Goal: Book appointment/travel/reservation

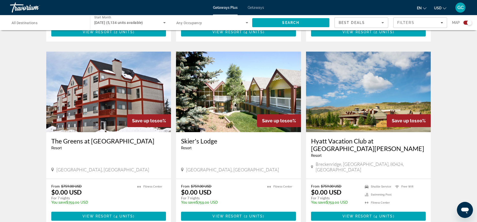
scroll to position [729, 0]
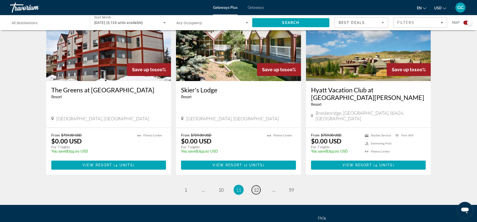
click at [256, 187] on span "12" at bounding box center [256, 190] width 5 height 6
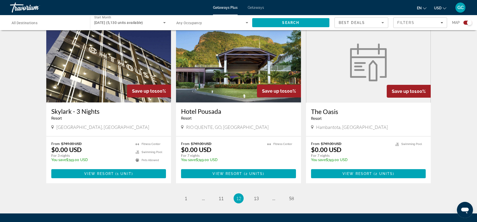
scroll to position [729, 0]
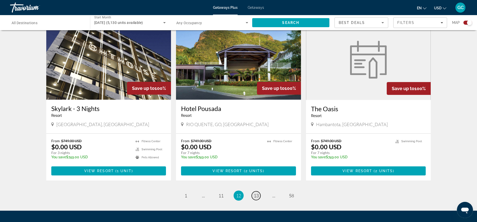
click at [255, 192] on span "13" at bounding box center [256, 195] width 5 height 6
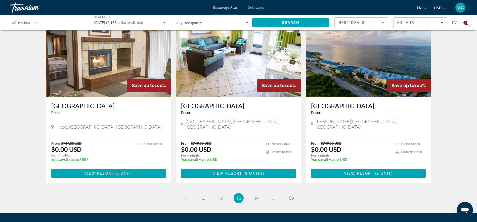
scroll to position [747, 0]
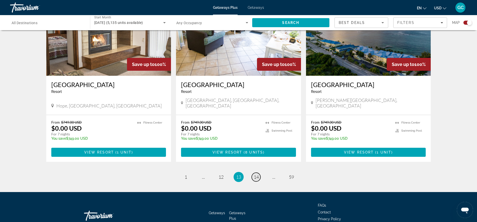
click at [256, 174] on span "14" at bounding box center [256, 177] width 5 height 6
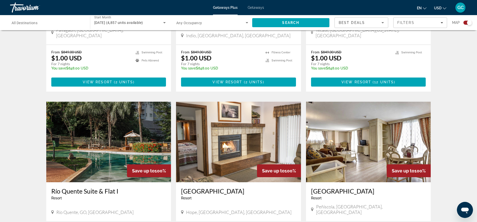
scroll to position [678, 0]
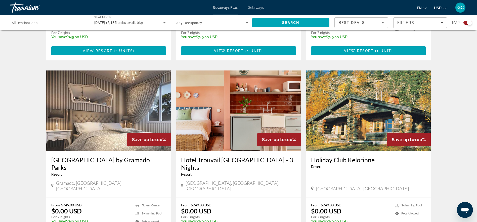
scroll to position [503, 0]
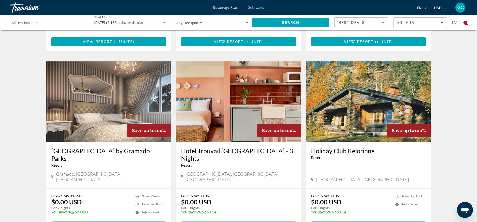
click at [240, 221] on span "View Resort" at bounding box center [227, 226] width 30 height 4
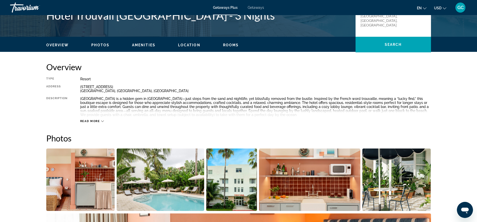
scroll to position [126, 0]
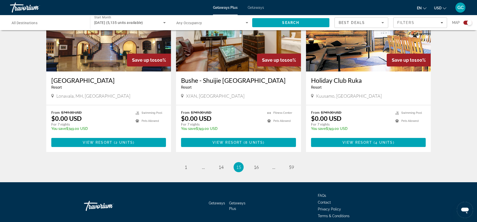
scroll to position [762, 0]
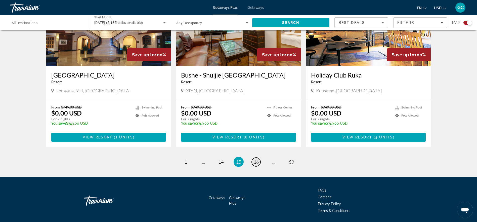
click at [258, 159] on span "16" at bounding box center [256, 162] width 5 height 6
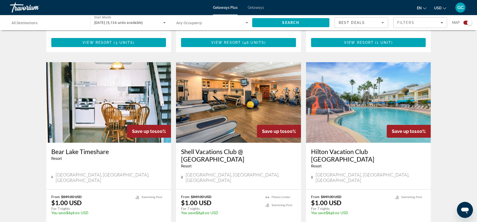
scroll to position [327, 0]
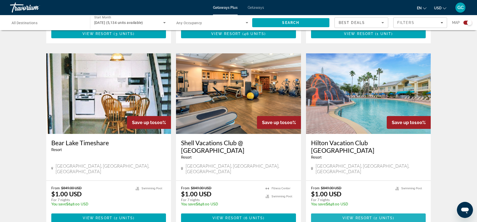
click at [367, 216] on span "View Resort" at bounding box center [357, 218] width 30 height 4
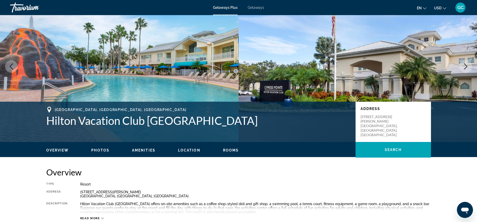
scroll to position [126, 0]
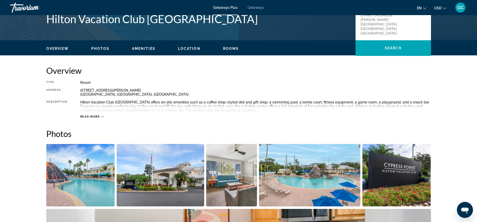
click at [91, 116] on span "Read more" at bounding box center [90, 116] width 20 height 3
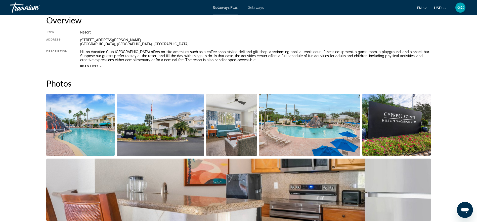
scroll to position [25, 0]
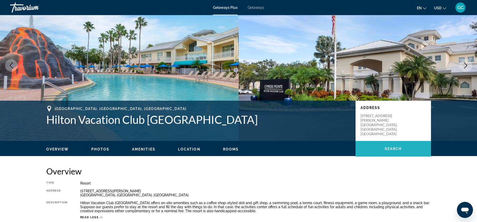
click at [385, 145] on span "Main content" at bounding box center [392, 148] width 75 height 12
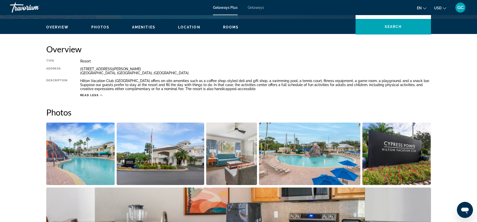
scroll to position [0, 0]
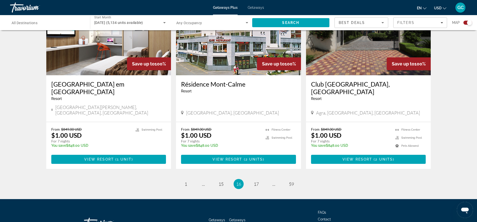
scroll to position [754, 0]
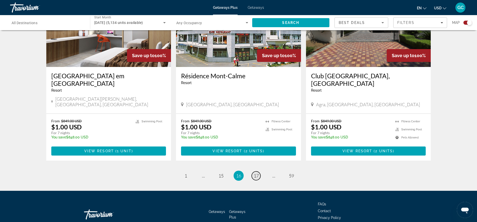
click at [257, 173] on span "17" at bounding box center [256, 176] width 5 height 6
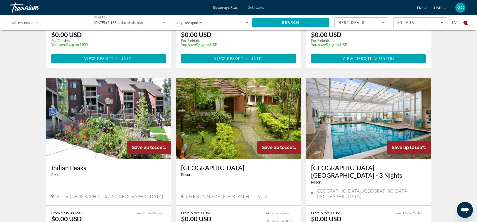
scroll to position [678, 0]
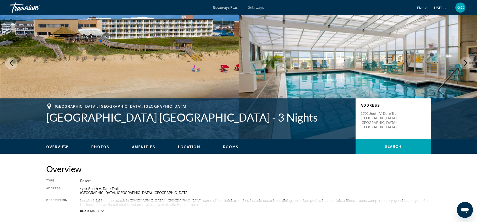
scroll to position [25, 0]
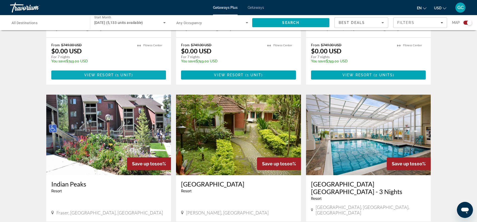
scroll to position [704, 0]
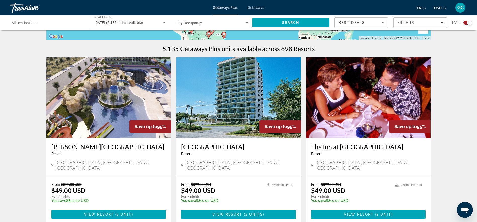
scroll to position [151, 0]
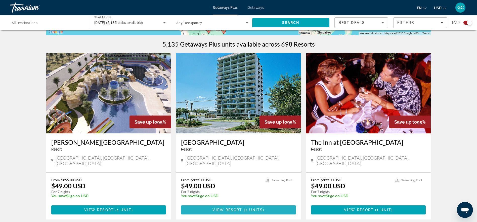
click at [239, 208] on span "View Resort" at bounding box center [227, 210] width 30 height 4
